Goal: Task Accomplishment & Management: Complete application form

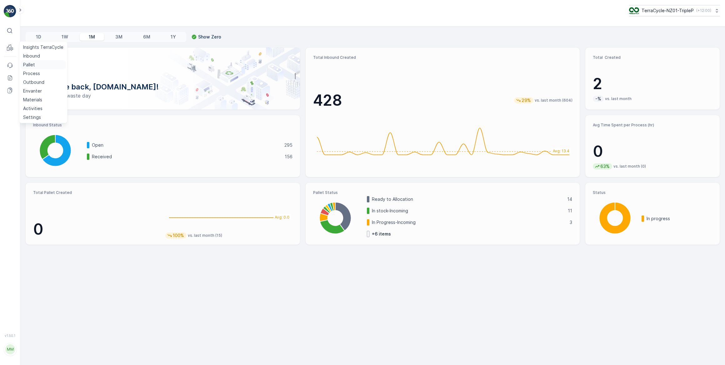
click at [30, 64] on p "Pallet" at bounding box center [29, 65] width 12 height 6
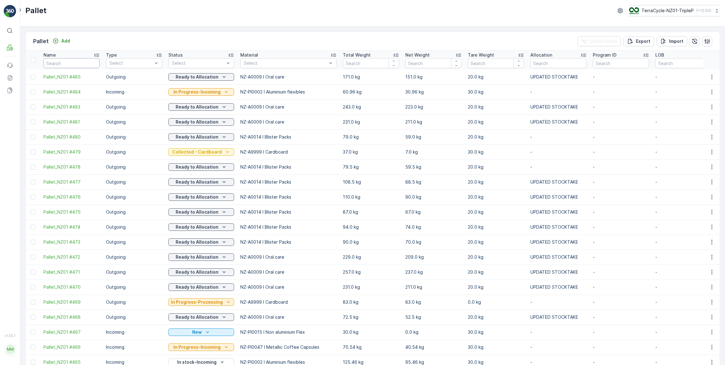
click at [53, 65] on input "text" at bounding box center [71, 63] width 56 height 10
click at [98, 21] on div "Pallet TerraCycle-NZ01-TripleP ( +12:00 )" at bounding box center [372, 13] width 705 height 27
click at [52, 63] on input "text" at bounding box center [71, 63] width 56 height 10
type input "20255"
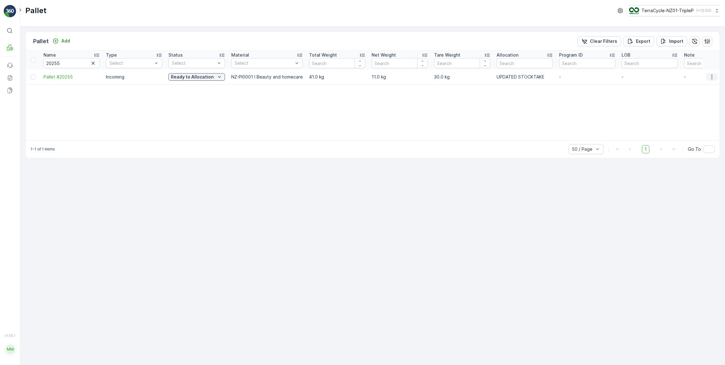
click at [713, 77] on icon "button" at bounding box center [712, 77] width 6 height 6
click at [693, 121] on span "Print QR" at bounding box center [695, 121] width 17 height 6
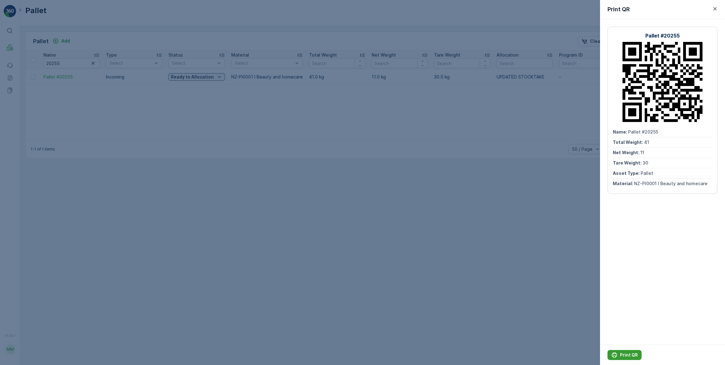
click at [631, 354] on p "Print QR" at bounding box center [629, 355] width 18 height 6
click at [714, 10] on icon "button" at bounding box center [715, 8] width 3 height 3
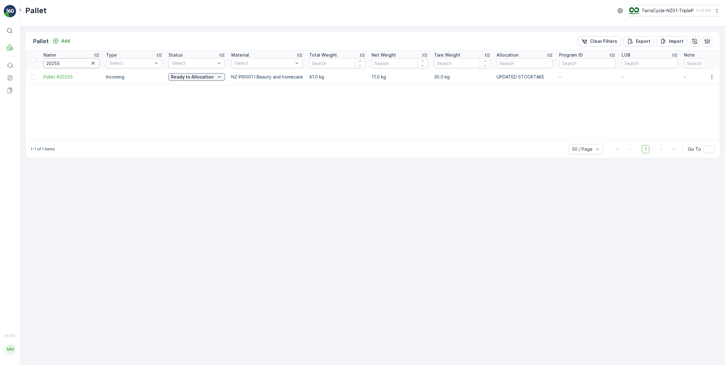
click at [65, 63] on input "20255" at bounding box center [71, 63] width 56 height 10
type input "20253"
click at [712, 78] on icon "button" at bounding box center [712, 76] width 1 height 5
click at [701, 121] on span "Print QR" at bounding box center [695, 121] width 17 height 6
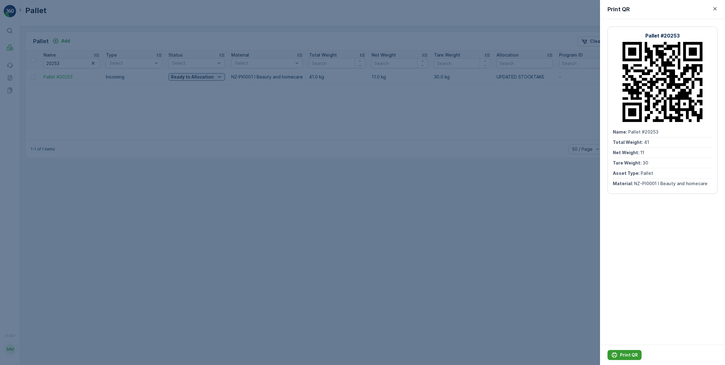
click at [631, 355] on p "Print QR" at bounding box center [629, 355] width 18 height 6
click at [715, 8] on icon "button" at bounding box center [715, 8] width 3 height 3
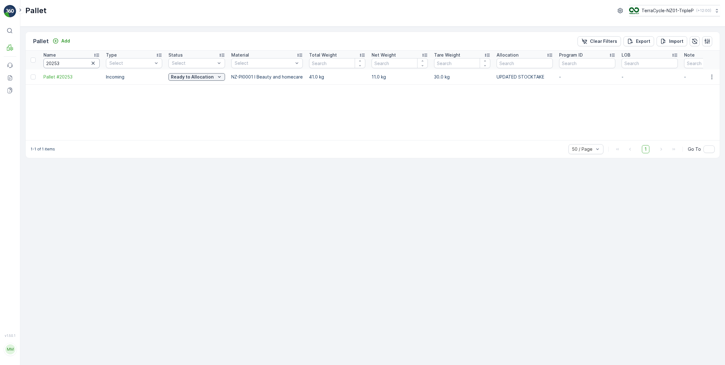
drag, startPoint x: 66, startPoint y: 64, endPoint x: 71, endPoint y: 60, distance: 6.2
click at [68, 63] on input "20253" at bounding box center [71, 63] width 56 height 10
type input "20252"
click at [713, 76] on icon "button" at bounding box center [712, 77] width 6 height 6
click at [692, 122] on span "Print QR" at bounding box center [695, 121] width 17 height 6
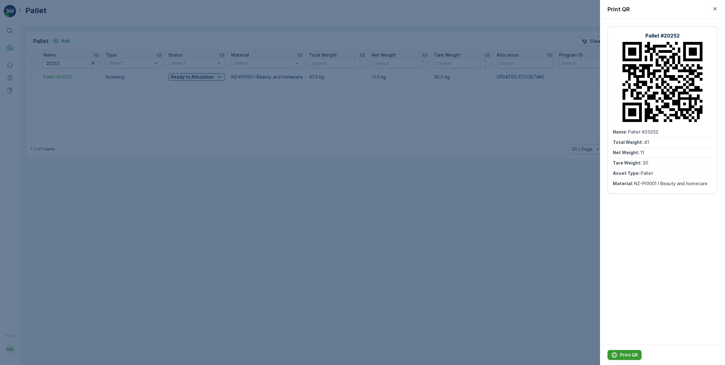
click at [634, 353] on p "Print QR" at bounding box center [629, 355] width 18 height 6
click at [715, 8] on icon "button" at bounding box center [715, 9] width 6 height 6
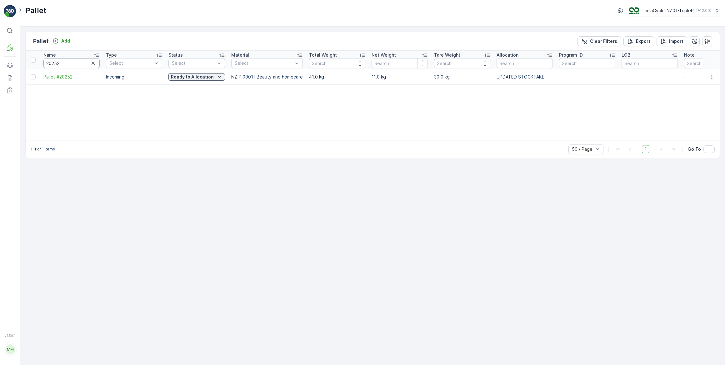
drag, startPoint x: 69, startPoint y: 65, endPoint x: 81, endPoint y: 45, distance: 23.4
click at [71, 62] on input "20252" at bounding box center [71, 63] width 56 height 10
type input "2025"
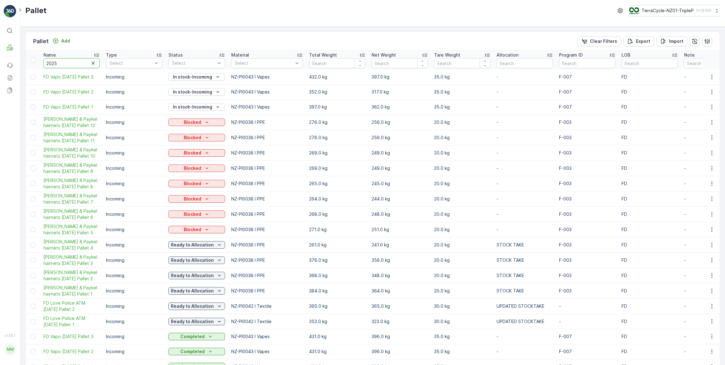
click at [68, 62] on input "2025" at bounding box center [71, 63] width 56 height 10
type input "20251"
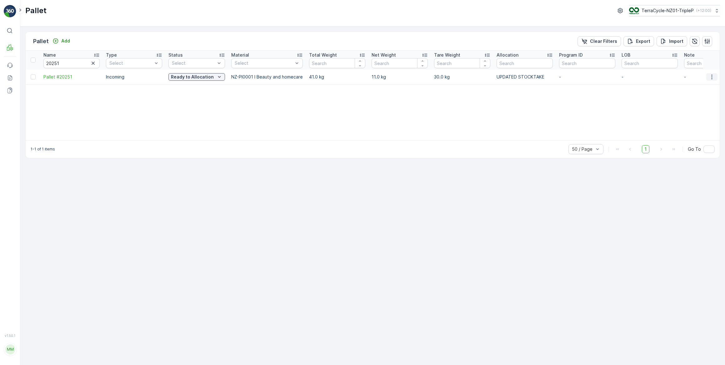
click at [713, 76] on icon "button" at bounding box center [712, 77] width 6 height 6
click at [691, 122] on span "Print QR" at bounding box center [695, 121] width 17 height 6
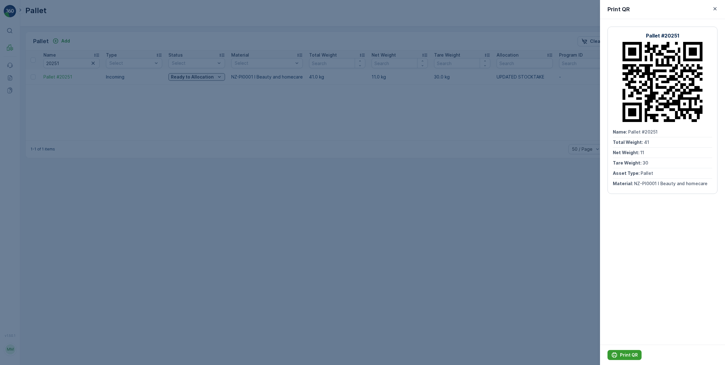
click at [627, 355] on p "Print QR" at bounding box center [629, 355] width 18 height 6
click at [716, 8] on icon "button" at bounding box center [715, 9] width 6 height 6
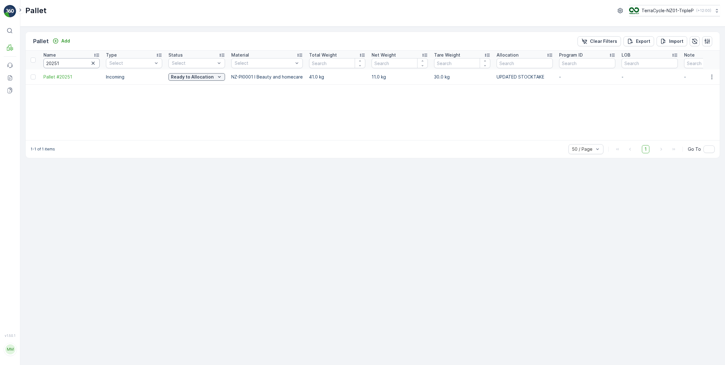
click at [62, 63] on input "20251" at bounding box center [71, 63] width 56 height 10
type input "20250"
click at [713, 75] on icon "button" at bounding box center [712, 77] width 6 height 6
click at [693, 120] on span "Print QR" at bounding box center [695, 121] width 17 height 6
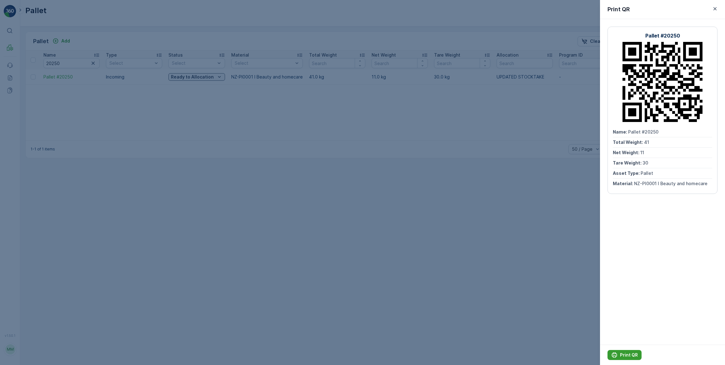
click at [629, 353] on p "Print QR" at bounding box center [629, 355] width 18 height 6
click at [716, 8] on icon "button" at bounding box center [715, 9] width 6 height 6
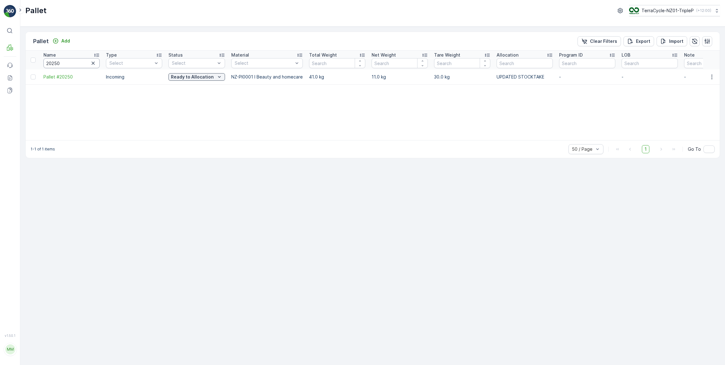
drag, startPoint x: 64, startPoint y: 63, endPoint x: 70, endPoint y: 51, distance: 14.0
click at [64, 63] on input "20250" at bounding box center [71, 63] width 56 height 10
type input "202"
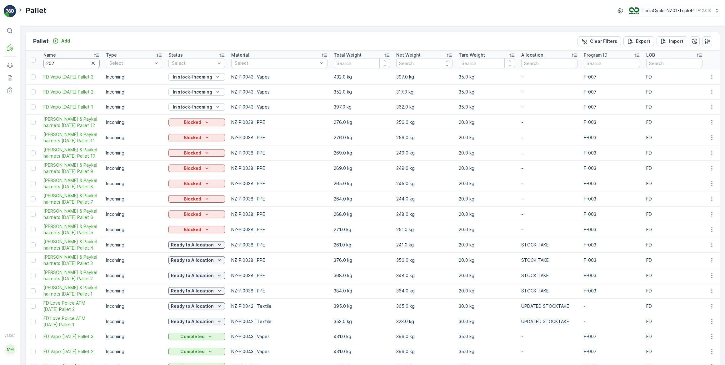
drag, startPoint x: 63, startPoint y: 64, endPoint x: 67, endPoint y: 57, distance: 7.8
click at [64, 63] on input "202" at bounding box center [71, 63] width 56 height 10
type input "20249"
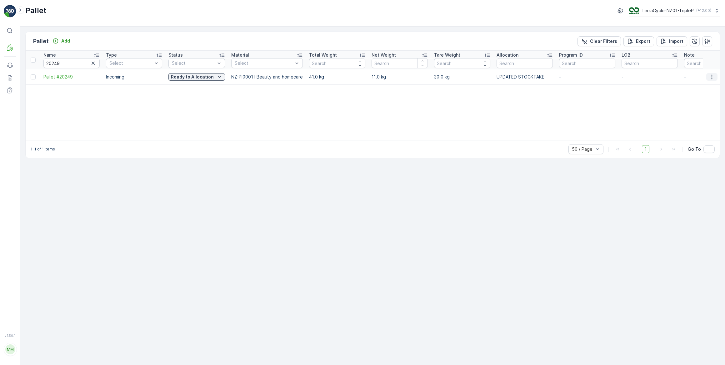
click at [712, 76] on icon "button" at bounding box center [712, 77] width 6 height 6
click at [696, 121] on span "Print QR" at bounding box center [695, 121] width 17 height 6
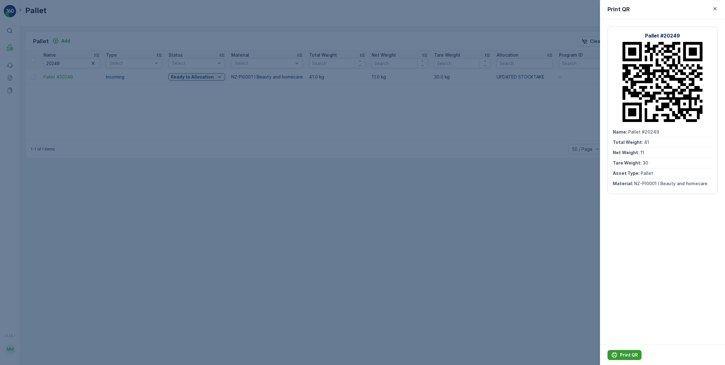
click at [623, 354] on p "Print QR" at bounding box center [629, 355] width 18 height 6
click at [715, 8] on icon "button" at bounding box center [715, 8] width 3 height 3
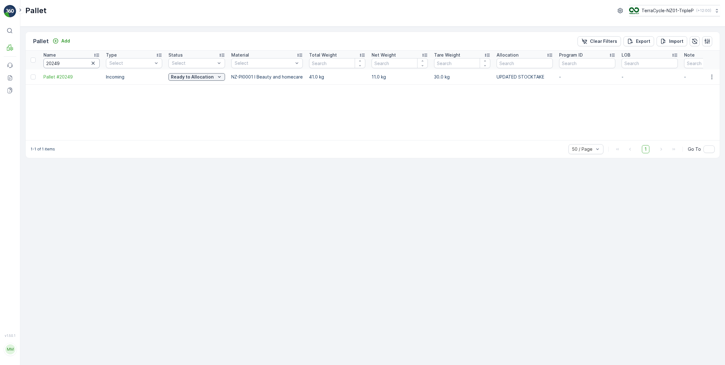
click at [66, 62] on input "20249" at bounding box center [71, 63] width 56 height 10
type input "2024"
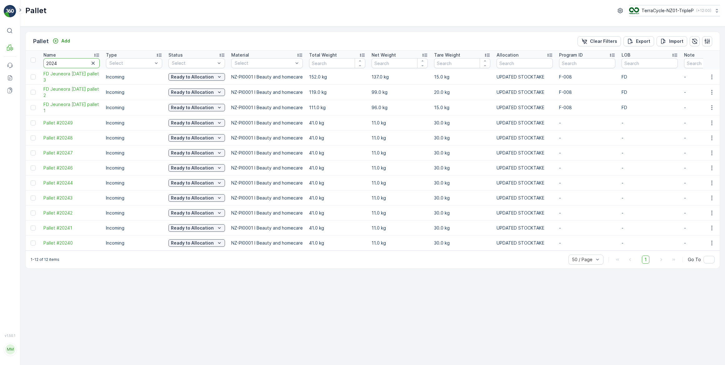
drag, startPoint x: 61, startPoint y: 63, endPoint x: 88, endPoint y: 47, distance: 31.6
click at [61, 63] on input "2024" at bounding box center [71, 63] width 56 height 10
type input "20248"
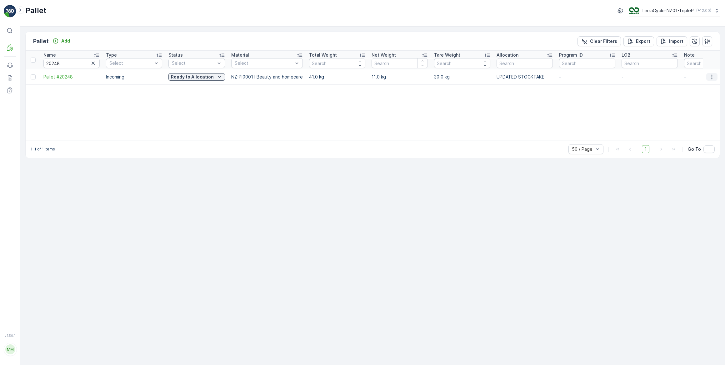
click at [712, 77] on icon "button" at bounding box center [712, 76] width 1 height 5
click at [703, 88] on span "See More Details" at bounding box center [705, 86] width 36 height 6
drag, startPoint x: 64, startPoint y: 60, endPoint x: 68, endPoint y: 56, distance: 5.8
click at [65, 59] on input "20248" at bounding box center [71, 63] width 56 height 10
type input "2024"
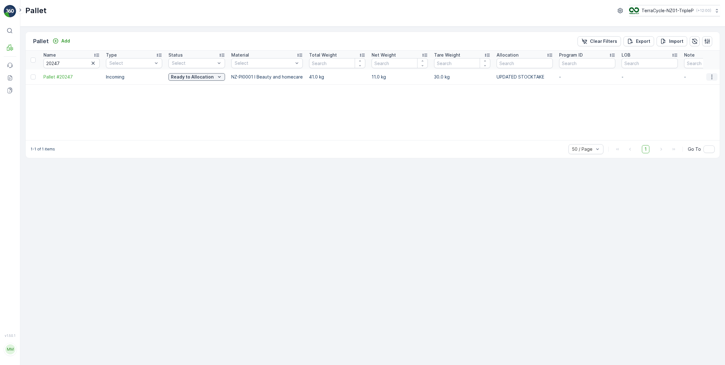
click at [713, 77] on icon "button" at bounding box center [712, 77] width 6 height 6
click at [701, 87] on span "See More Details" at bounding box center [705, 86] width 36 height 6
click at [67, 62] on input "20247" at bounding box center [71, 63] width 56 height 10
type input "20246"
click at [712, 75] on icon "button" at bounding box center [712, 77] width 6 height 6
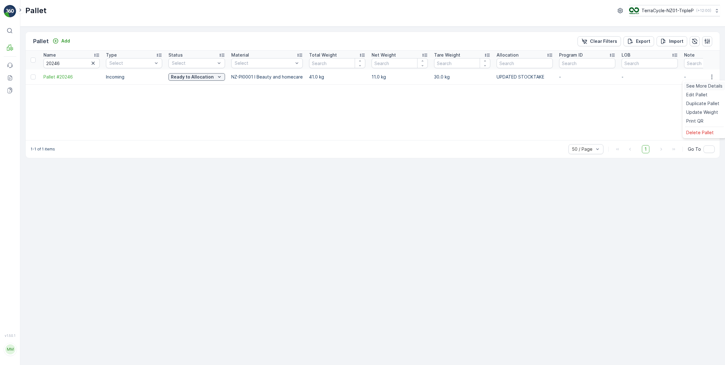
click at [702, 85] on span "See More Details" at bounding box center [705, 86] width 36 height 6
drag, startPoint x: 75, startPoint y: 64, endPoint x: 75, endPoint y: 61, distance: 3.8
click at [75, 63] on input "20246" at bounding box center [71, 63] width 56 height 10
type input "20245"
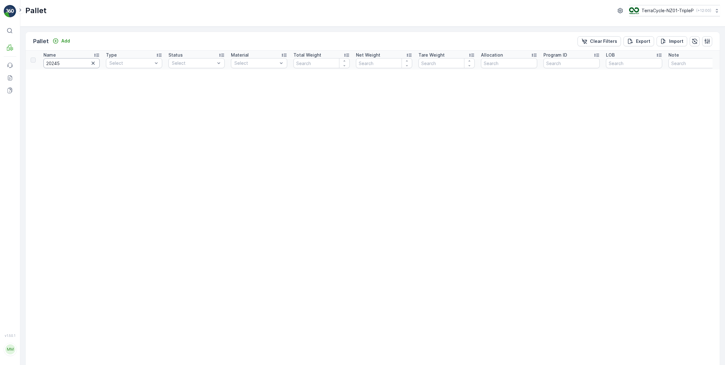
click at [63, 65] on input "20245" at bounding box center [71, 63] width 56 height 10
type input "202"
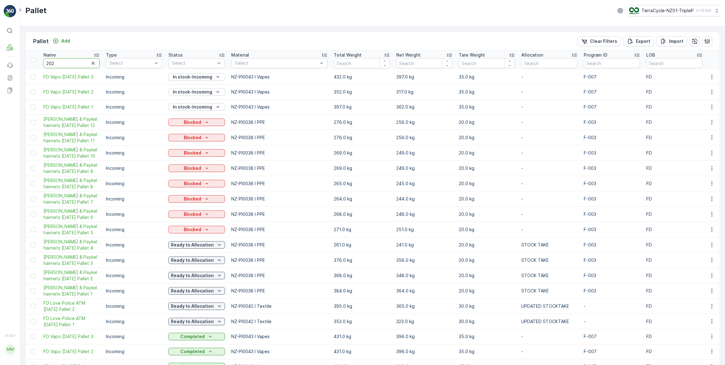
click at [62, 63] on input "202" at bounding box center [71, 63] width 56 height 10
type input "20256"
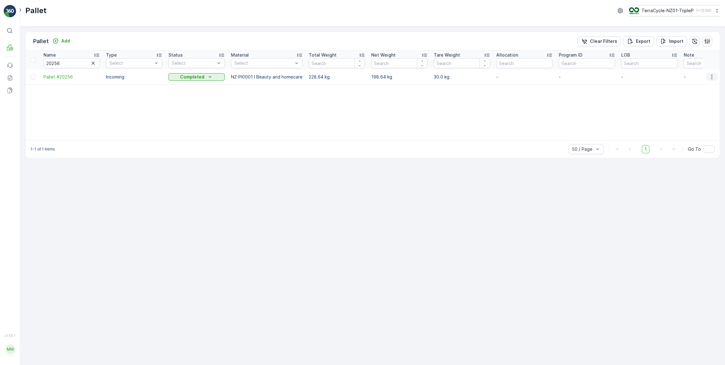
click at [712, 76] on icon "button" at bounding box center [712, 77] width 6 height 6
click at [700, 87] on span "See More Details" at bounding box center [705, 86] width 36 height 6
drag, startPoint x: 74, startPoint y: 63, endPoint x: 81, endPoint y: 54, distance: 11.1
click at [77, 60] on input "20256" at bounding box center [71, 63] width 56 height 10
type input "202"
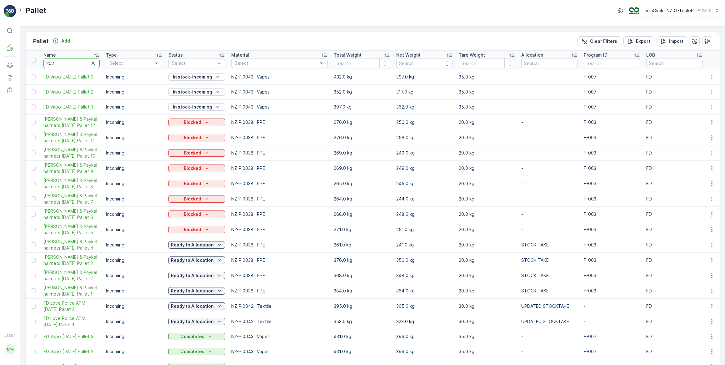
drag, startPoint x: 69, startPoint y: 58, endPoint x: 86, endPoint y: 38, distance: 26.4
click at [70, 57] on th "Name 202" at bounding box center [71, 60] width 63 height 19
type input "20248"
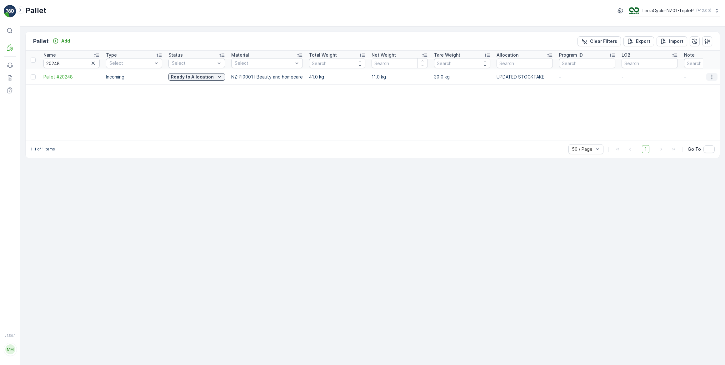
click at [712, 76] on icon "button" at bounding box center [712, 76] width 1 height 5
click at [696, 121] on span "Print QR" at bounding box center [695, 121] width 17 height 6
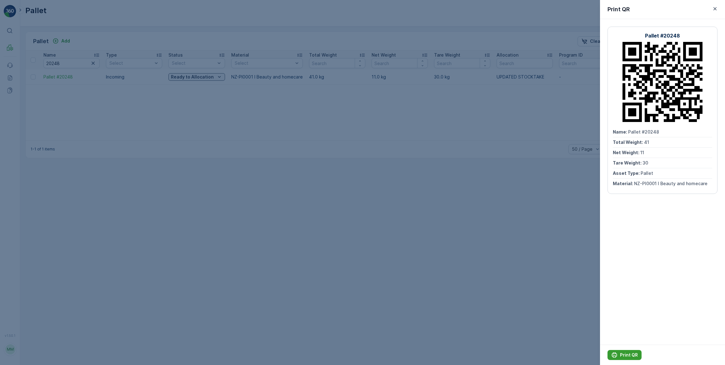
click at [629, 354] on p "Print QR" at bounding box center [629, 355] width 18 height 6
click at [715, 11] on icon "button" at bounding box center [715, 9] width 6 height 6
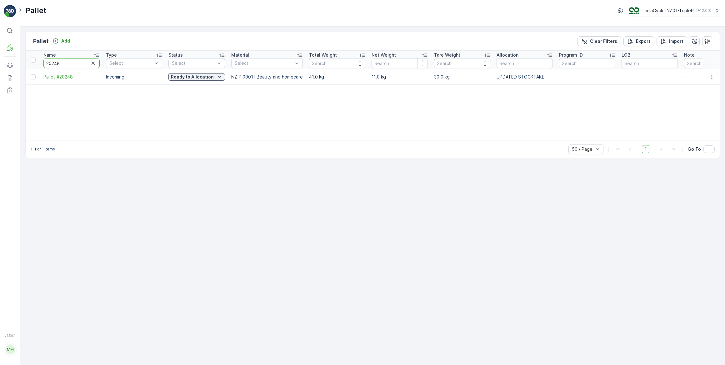
click at [77, 66] on input "20248" at bounding box center [71, 63] width 56 height 10
type input "2024"
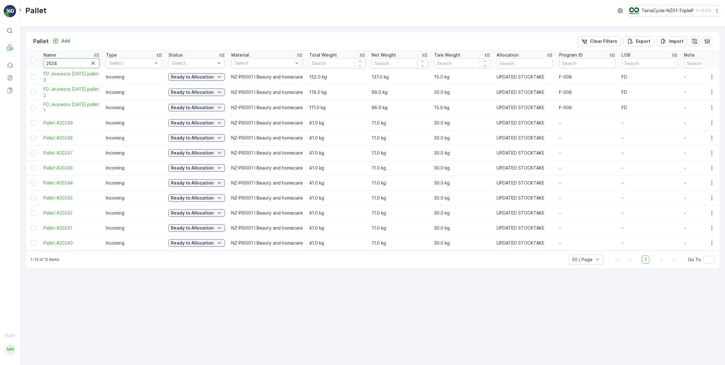
drag, startPoint x: 59, startPoint y: 63, endPoint x: 73, endPoint y: 51, distance: 18.4
click at [61, 62] on input "2024" at bounding box center [71, 63] width 56 height 10
type input "20247"
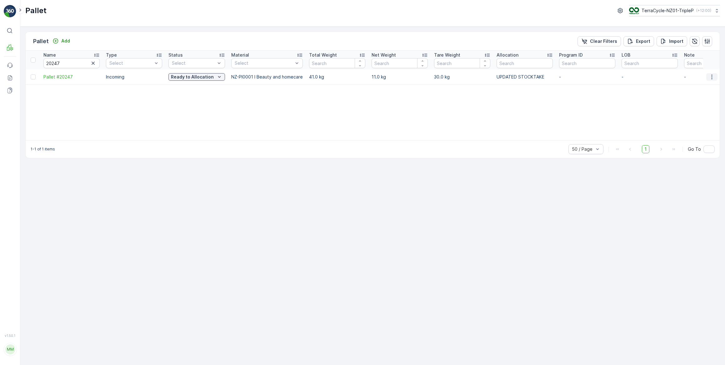
click at [712, 76] on icon "button" at bounding box center [712, 76] width 1 height 5
click at [697, 120] on span "Print QR" at bounding box center [695, 121] width 17 height 6
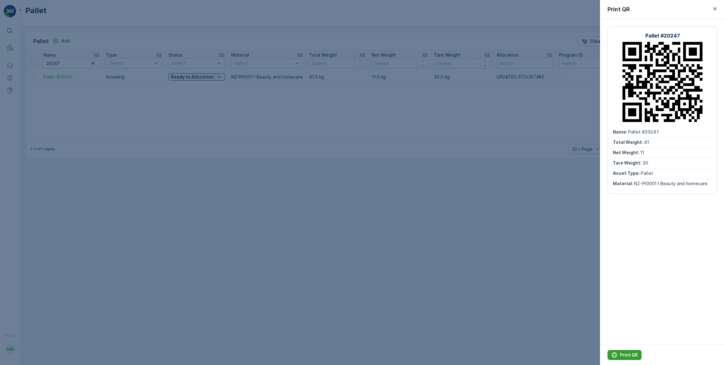
click at [627, 356] on p "Print QR" at bounding box center [629, 355] width 18 height 6
drag, startPoint x: 715, startPoint y: 8, endPoint x: 706, endPoint y: 13, distance: 9.7
click at [714, 9] on icon "button" at bounding box center [715, 9] width 6 height 6
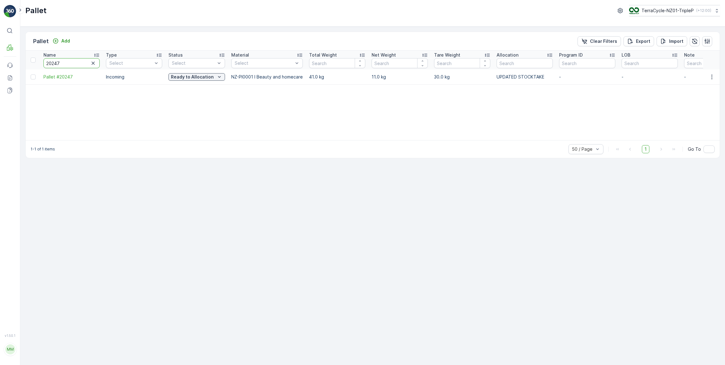
click at [66, 64] on input "20247" at bounding box center [71, 63] width 56 height 10
type input "20246"
click at [712, 76] on icon "button" at bounding box center [712, 76] width 1 height 5
click at [695, 122] on span "Print QR" at bounding box center [695, 121] width 17 height 6
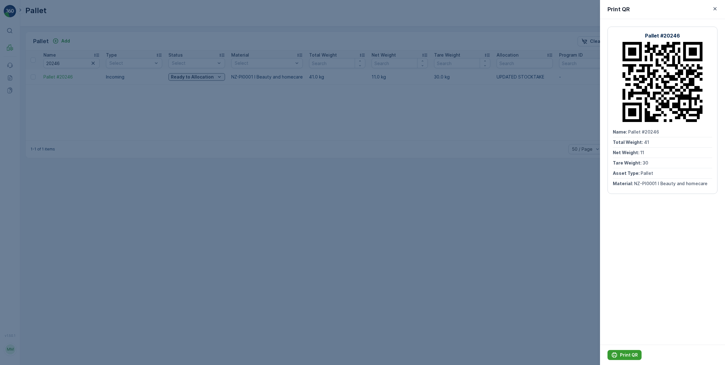
click at [624, 354] on p "Print QR" at bounding box center [629, 355] width 18 height 6
click at [715, 9] on icon "button" at bounding box center [715, 9] width 6 height 6
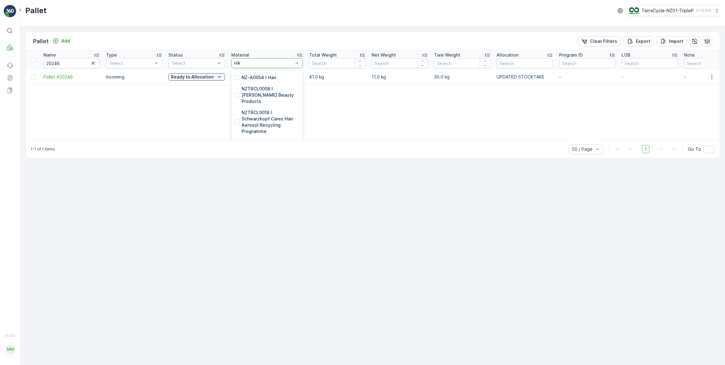
type input "H"
type input "F"
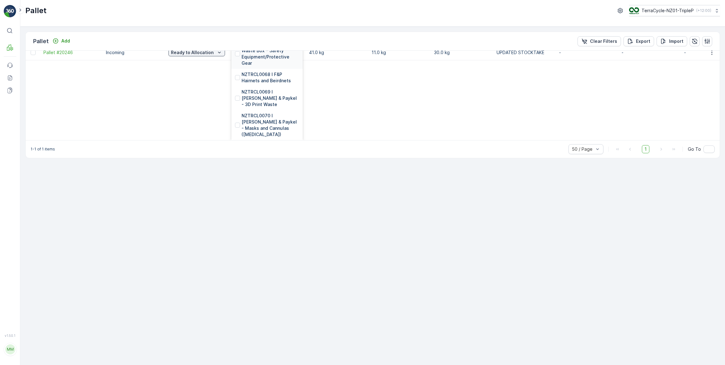
scroll to position [969, 0]
click at [272, 97] on p "NZTRCL0068 I F&P Hairnets and Beirdnets" at bounding box center [271, 103] width 58 height 13
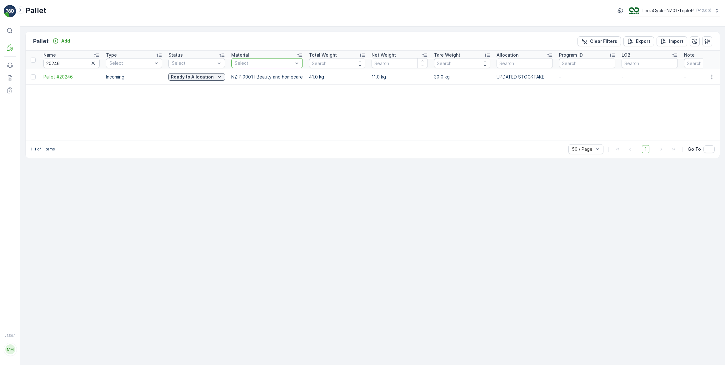
scroll to position [0, 0]
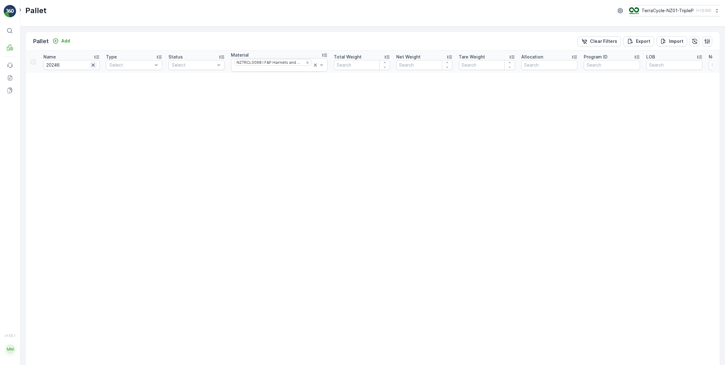
click at [93, 65] on icon "button" at bounding box center [93, 64] width 3 height 3
type input "F"
click at [312, 65] on icon at bounding box center [315, 65] width 6 height 6
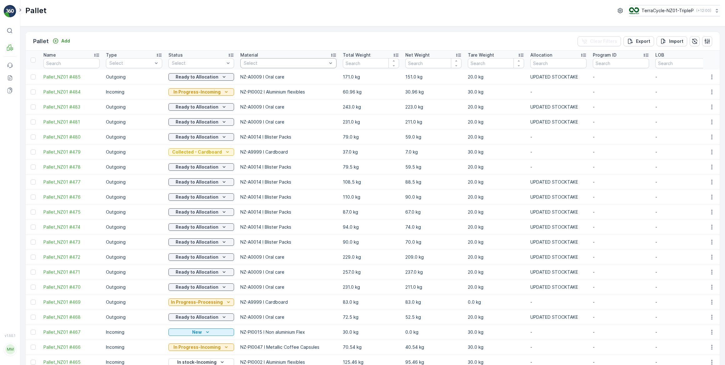
click at [281, 67] on div "Select" at bounding box center [288, 63] width 96 height 10
type input "gloves"
click at [280, 88] on p "NZ-A0053 I Gloves" at bounding box center [271, 89] width 41 height 6
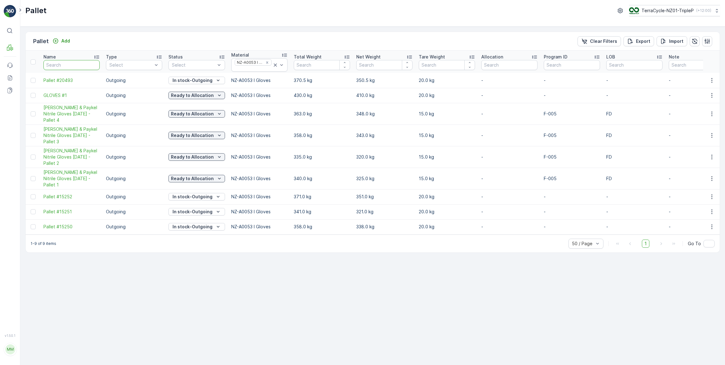
click at [63, 66] on input "text" at bounding box center [71, 65] width 56 height 10
click at [707, 39] on icon "button" at bounding box center [707, 40] width 5 height 5
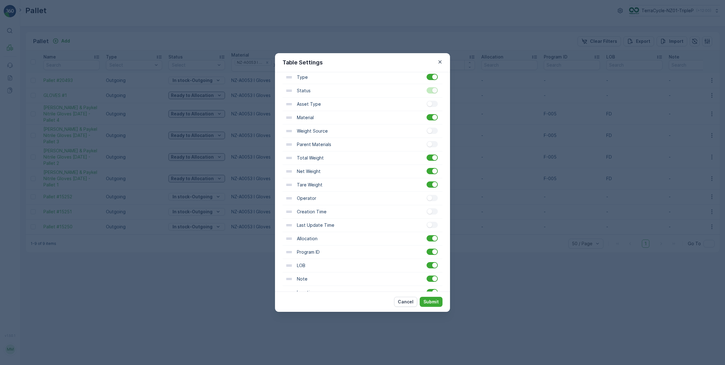
scroll to position [80, 0]
click at [439, 63] on icon "button" at bounding box center [440, 61] width 3 height 3
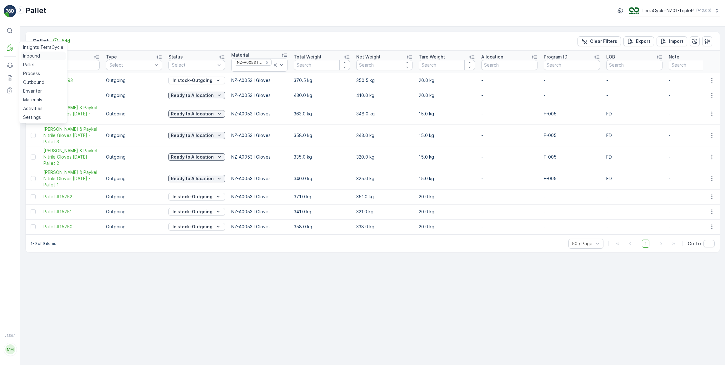
click at [27, 57] on p "Inbound" at bounding box center [31, 56] width 17 height 6
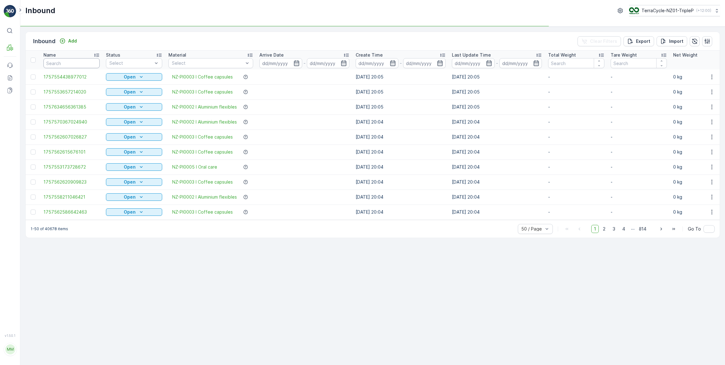
drag, startPoint x: 59, startPoint y: 61, endPoint x: 67, endPoint y: 58, distance: 8.1
click at [63, 60] on input "text" at bounding box center [71, 63] width 56 height 10
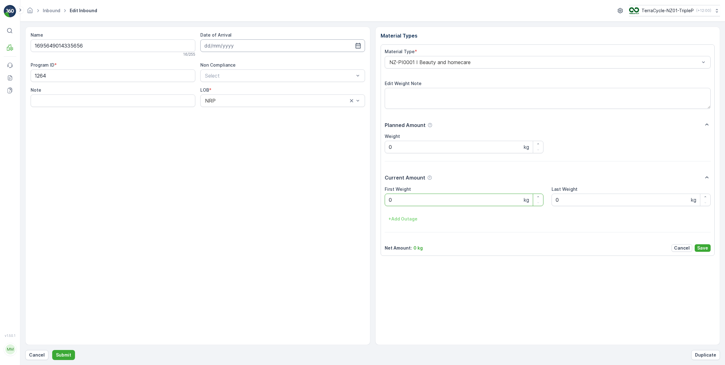
click at [220, 45] on input at bounding box center [282, 45] width 165 height 13
drag, startPoint x: 221, startPoint y: 109, endPoint x: 225, endPoint y: 107, distance: 4.5
click at [225, 107] on div "15" at bounding box center [222, 110] width 10 height 10
type input "[DATE]"
click at [402, 199] on Weight "0" at bounding box center [464, 200] width 159 height 13
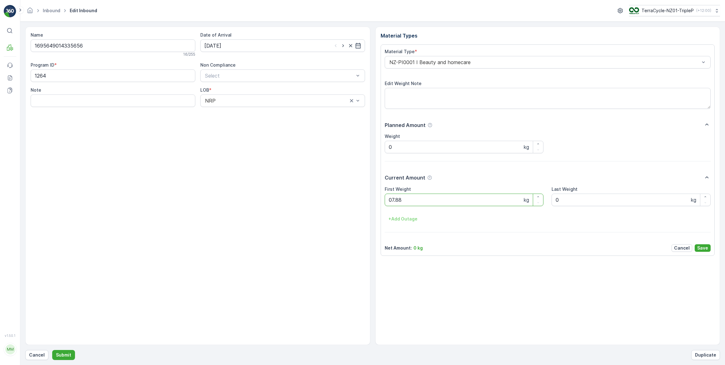
click at [52, 350] on button "Submit" at bounding box center [63, 355] width 23 height 10
click at [255, 48] on input at bounding box center [282, 45] width 165 height 13
click at [222, 109] on div "15" at bounding box center [222, 110] width 10 height 10
type input "[DATE]"
click at [413, 201] on Weight "0" at bounding box center [464, 200] width 159 height 13
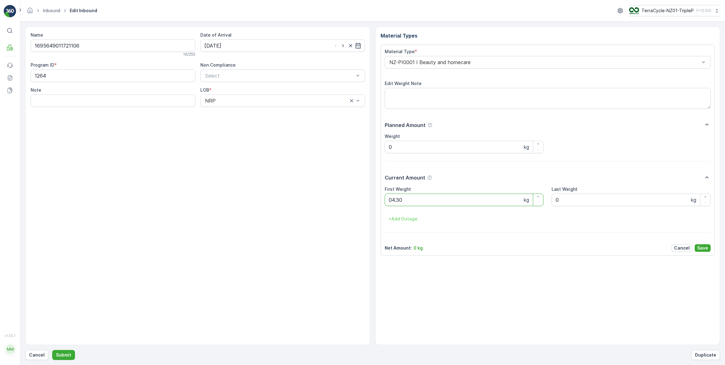
click at [52, 350] on button "Submit" at bounding box center [63, 355] width 23 height 10
click at [237, 47] on input at bounding box center [282, 45] width 165 height 13
click at [222, 110] on div "15" at bounding box center [222, 110] width 10 height 10
type input "[DATE]"
click at [395, 199] on Weight "0" at bounding box center [464, 200] width 159 height 13
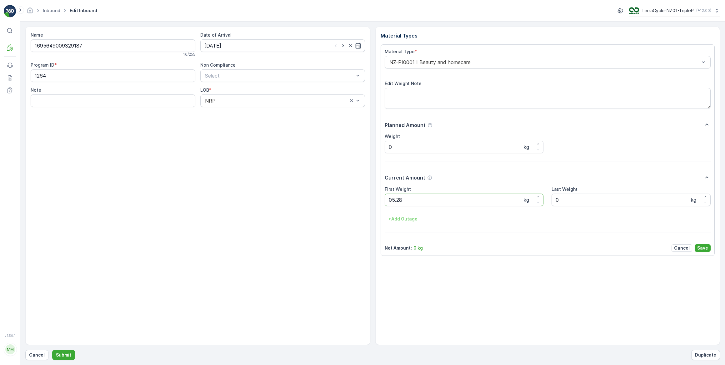
click at [52, 350] on button "Submit" at bounding box center [63, 355] width 23 height 10
click at [244, 49] on input at bounding box center [282, 45] width 165 height 13
click at [223, 109] on div "15" at bounding box center [222, 110] width 10 height 10
type input "[DATE]"
click at [396, 199] on Weight "0" at bounding box center [464, 200] width 159 height 13
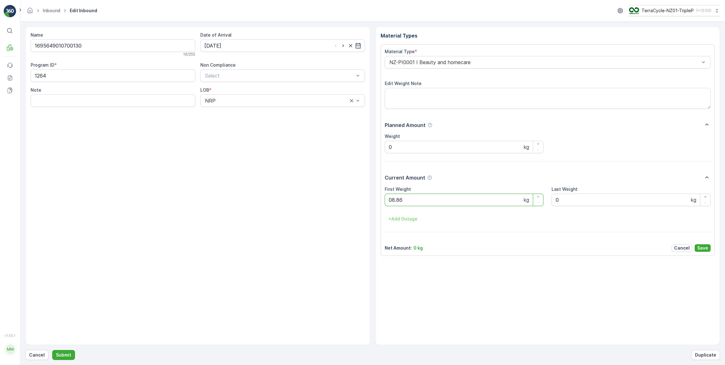
click at [52, 350] on button "Submit" at bounding box center [63, 355] width 23 height 10
click at [231, 46] on input at bounding box center [282, 45] width 165 height 13
click at [222, 110] on div "15" at bounding box center [222, 110] width 10 height 10
type input "[DATE]"
drag, startPoint x: 403, startPoint y: 199, endPoint x: 389, endPoint y: 196, distance: 14.7
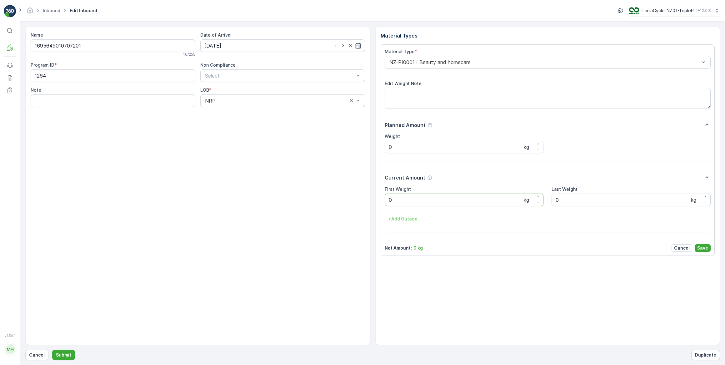
click at [402, 200] on Weight "0" at bounding box center [464, 200] width 159 height 13
click at [52, 350] on button "Submit" at bounding box center [63, 355] width 23 height 10
click at [228, 47] on input at bounding box center [282, 45] width 165 height 13
click at [220, 112] on div "15" at bounding box center [222, 110] width 10 height 10
type input "[DATE]"
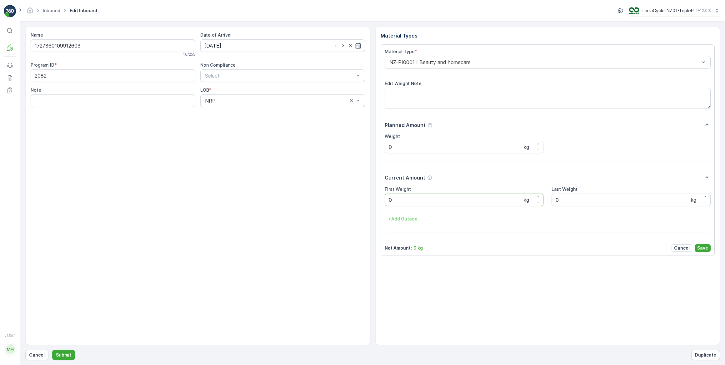
drag, startPoint x: 399, startPoint y: 197, endPoint x: 339, endPoint y: 218, distance: 63.6
click at [397, 201] on Weight "0" at bounding box center [464, 200] width 159 height 13
click at [52, 350] on button "Submit" at bounding box center [63, 355] width 23 height 10
click at [241, 48] on input at bounding box center [282, 45] width 165 height 13
click at [219, 109] on div "15" at bounding box center [222, 110] width 10 height 10
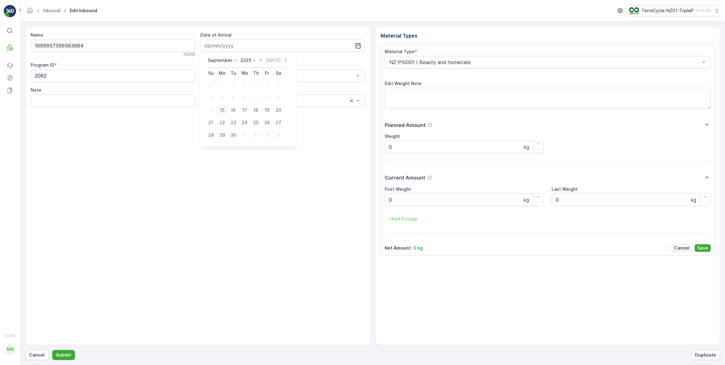
type input "[DATE]"
click at [395, 199] on Weight "0" at bounding box center [464, 200] width 159 height 13
click at [52, 350] on button "Submit" at bounding box center [63, 355] width 23 height 10
click at [237, 47] on input at bounding box center [282, 45] width 165 height 13
click at [220, 109] on div "15" at bounding box center [222, 110] width 10 height 10
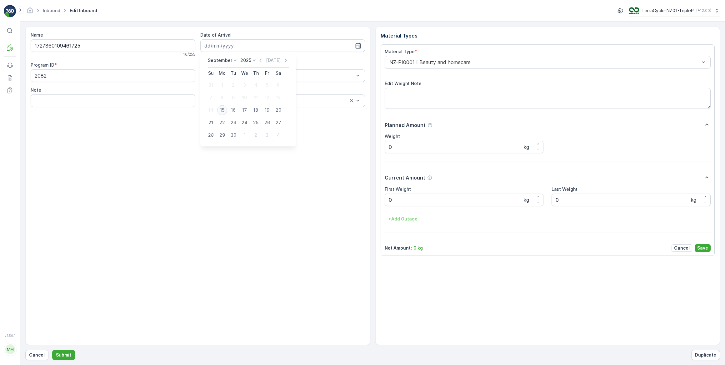
type input "[DATE]"
click at [398, 197] on Weight "0" at bounding box center [464, 200] width 159 height 13
click at [52, 350] on button "Submit" at bounding box center [63, 355] width 23 height 10
click at [231, 44] on input at bounding box center [282, 45] width 165 height 13
click at [222, 110] on div "15" at bounding box center [222, 110] width 10 height 10
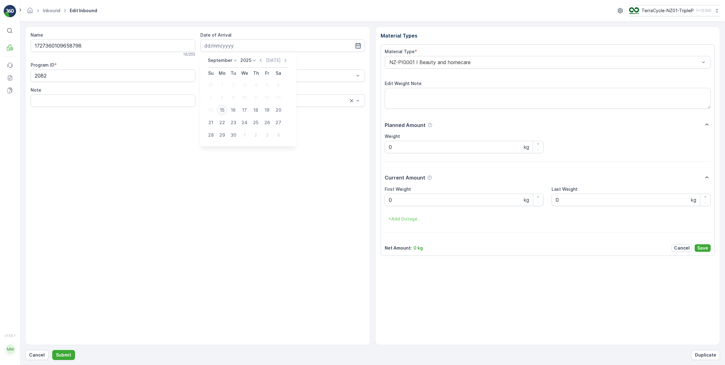
type input "[DATE]"
click at [415, 199] on Weight "0" at bounding box center [464, 200] width 159 height 13
click at [52, 350] on button "Submit" at bounding box center [63, 355] width 23 height 10
